Goal: Book appointment/travel/reservation

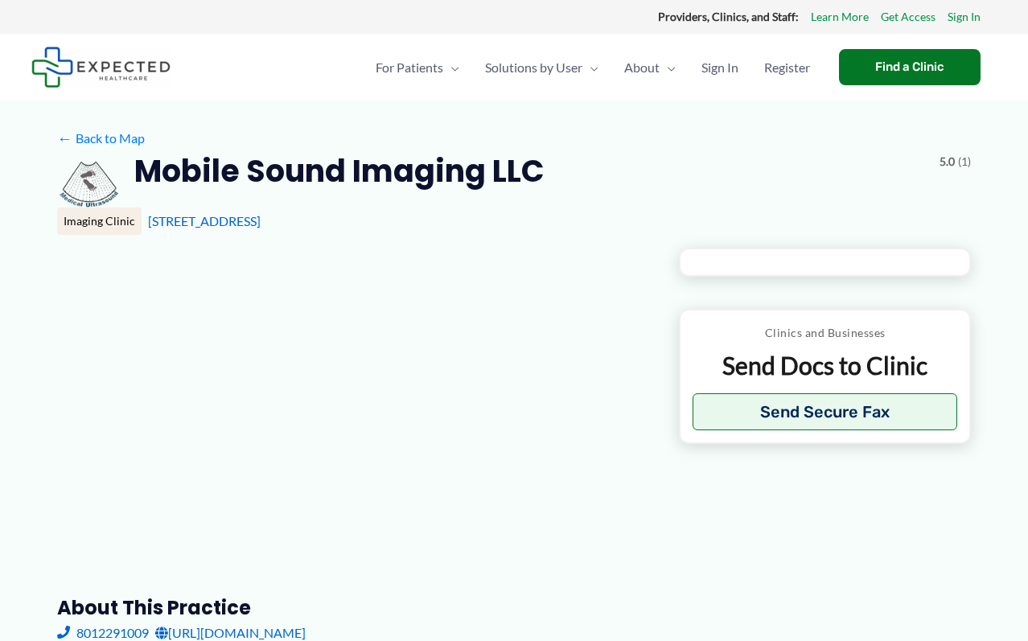
type input "**********"
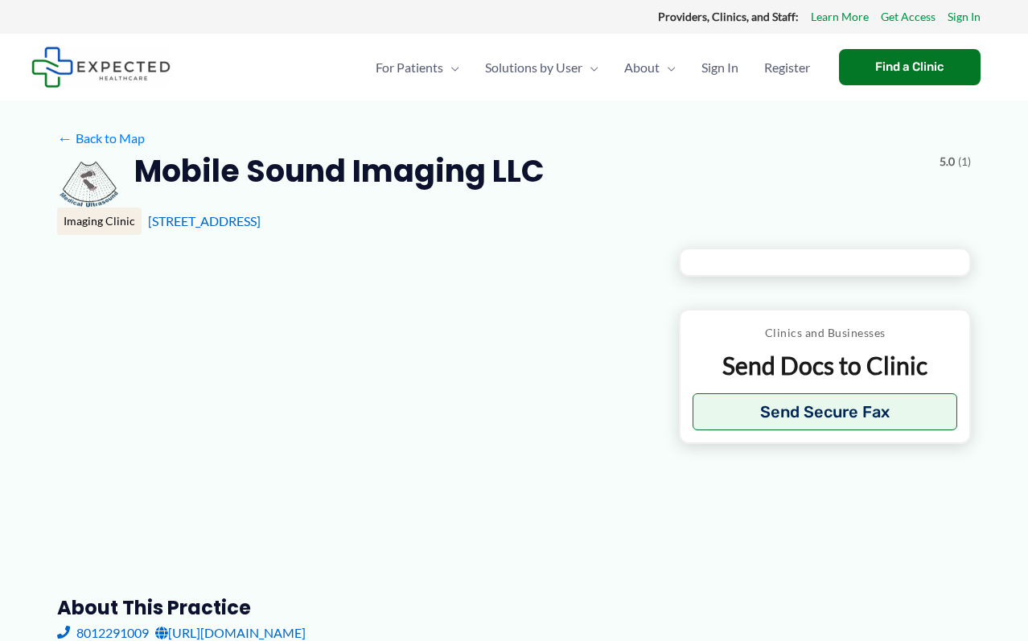
type input "**********"
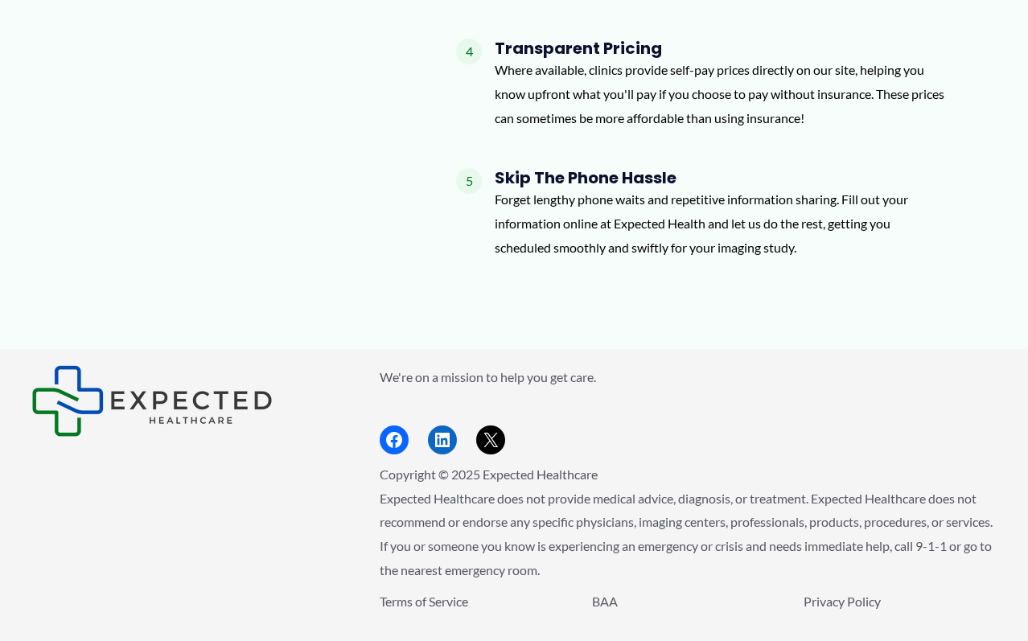
scroll to position [1388, 0]
